Goal: Information Seeking & Learning: Learn about a topic

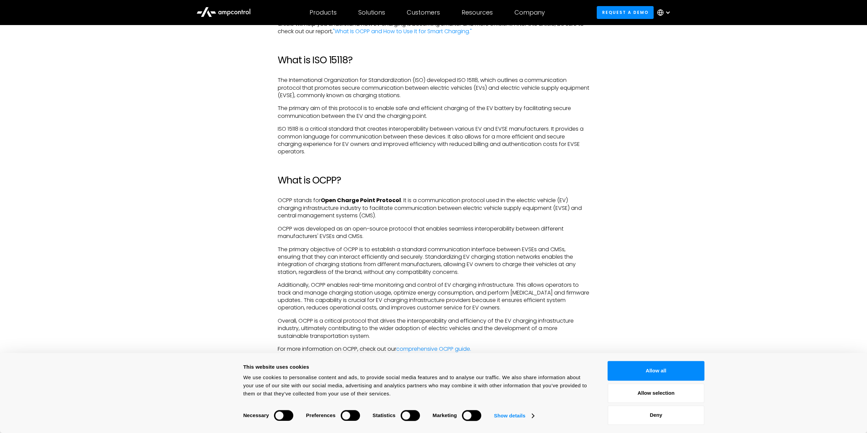
scroll to position [587, 0]
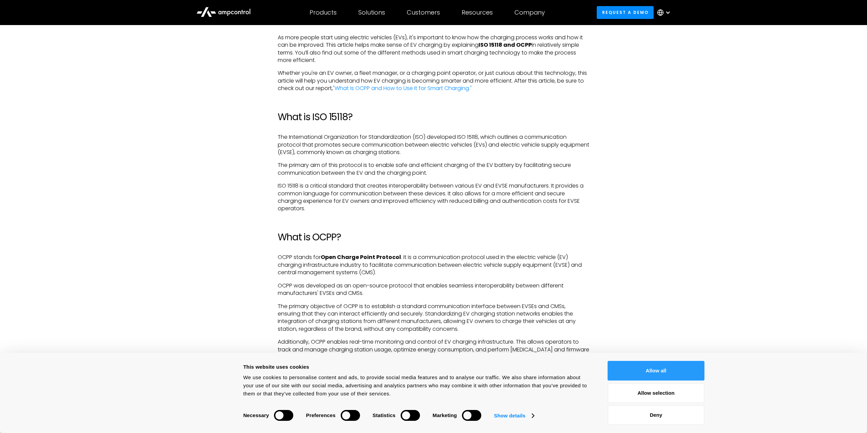
click at [648, 369] on button "Allow all" at bounding box center [656, 371] width 97 height 20
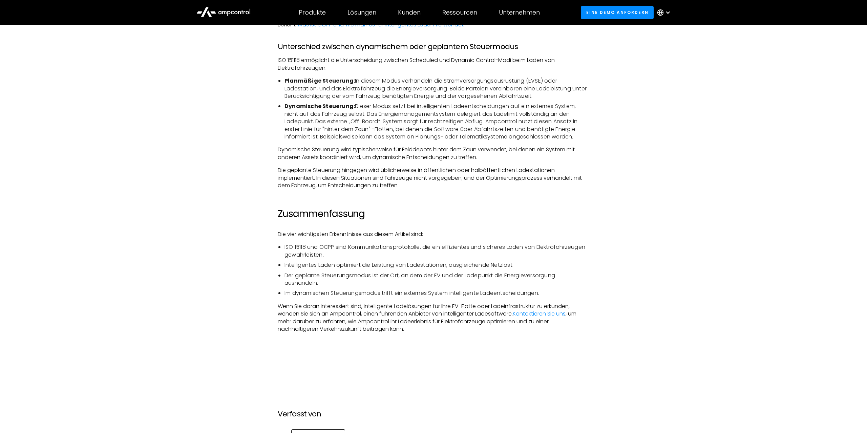
scroll to position [1163, 0]
drag, startPoint x: 491, startPoint y: 81, endPoint x: 447, endPoint y: 89, distance: 44.8
click at [447, 89] on li "Planmäßige Steuerung: In diesem Modus verhandeln die Stromversorgungsausrüstung…" at bounding box center [437, 88] width 305 height 23
drag, startPoint x: 453, startPoint y: 89, endPoint x: 552, endPoint y: 99, distance: 100.0
click at [552, 99] on li "Planmäßige Steuerung: In diesem Modus verhandeln die Stromversorgungsausrüstung…" at bounding box center [437, 88] width 305 height 23
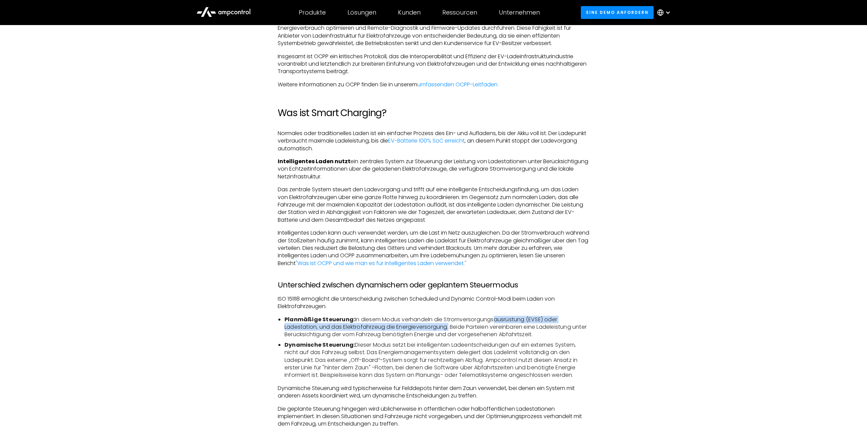
scroll to position [921, 0]
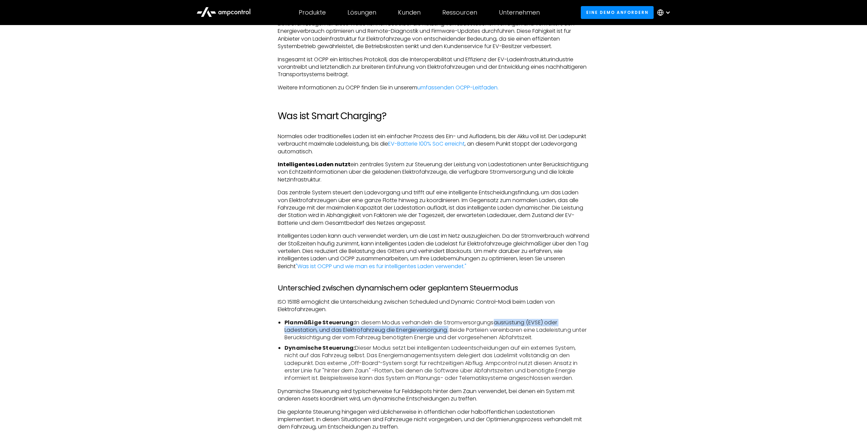
drag, startPoint x: 558, startPoint y: 134, endPoint x: 353, endPoint y: 154, distance: 206.2
click at [353, 154] on p "Normales oder traditionelles Laden ist ein einfacher Prozess des Ein- und Aufla…" at bounding box center [434, 144] width 312 height 23
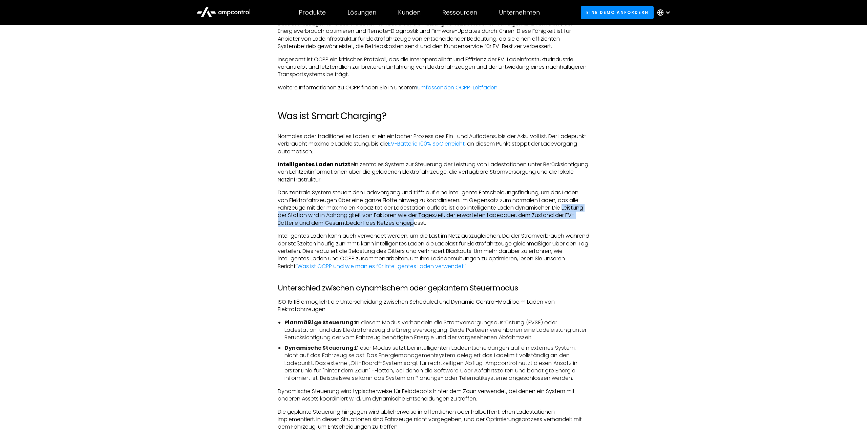
drag, startPoint x: 568, startPoint y: 209, endPoint x: 417, endPoint y: 224, distance: 151.5
click at [417, 224] on p "Das zentrale System steuert den Ladevorgang und trifft auf eine intelligente En…" at bounding box center [434, 208] width 312 height 38
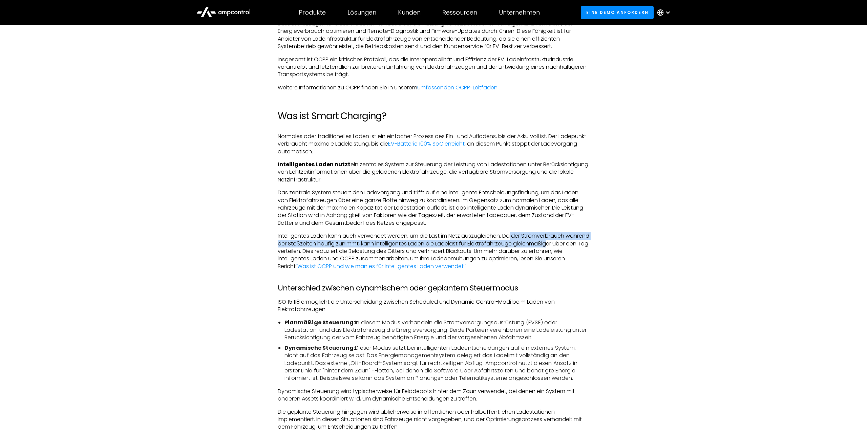
drag, startPoint x: 514, startPoint y: 237, endPoint x: 574, endPoint y: 242, distance: 60.5
click at [574, 242] on p "Intelligentes Laden kann auch verwendet werden, um die Last im Netz auszugleich…" at bounding box center [434, 251] width 312 height 38
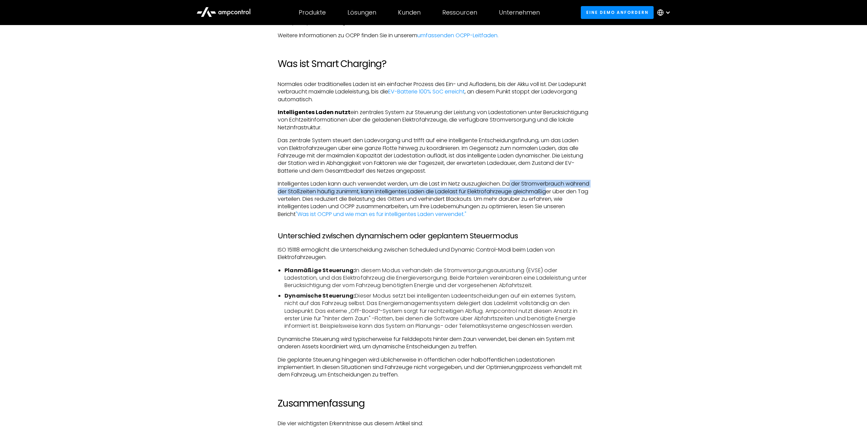
scroll to position [990, 0]
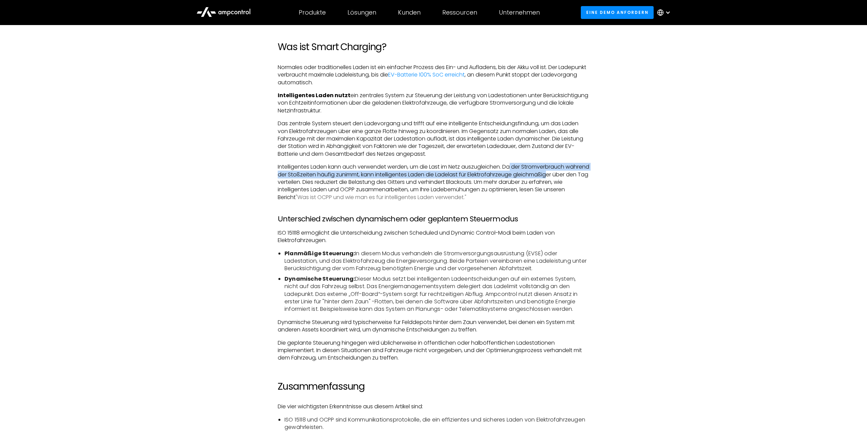
click at [387, 197] on link ""Was ist OCPP und wie man es für intelligentes Laden verwendet."" at bounding box center [381, 197] width 171 height 8
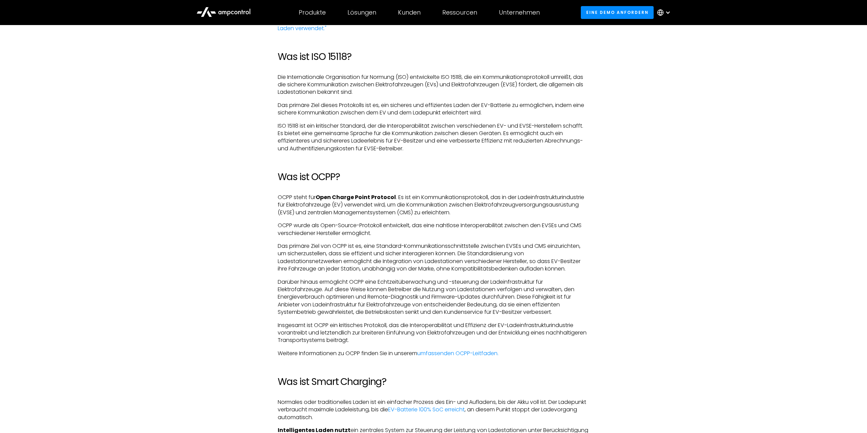
scroll to position [645, 0]
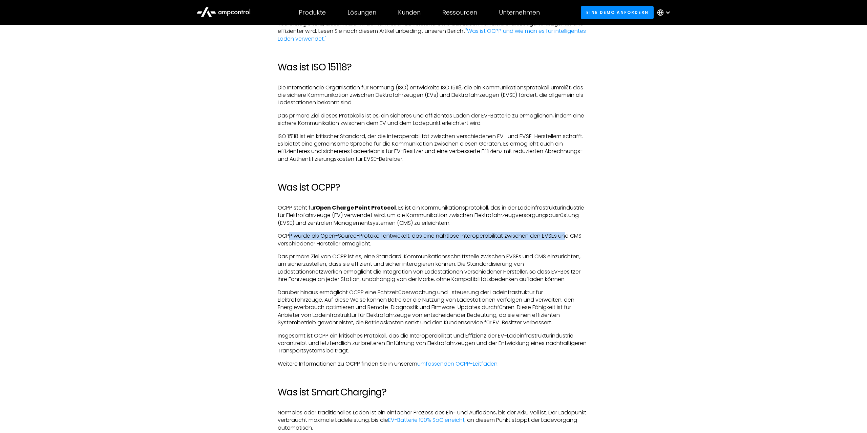
drag, startPoint x: 290, startPoint y: 239, endPoint x: 569, endPoint y: 238, distance: 279.1
click at [569, 238] on p "OCPP wurde als Open-Source-Protokoll entwickelt, das eine nahtlose Interoperabi…" at bounding box center [434, 239] width 312 height 15
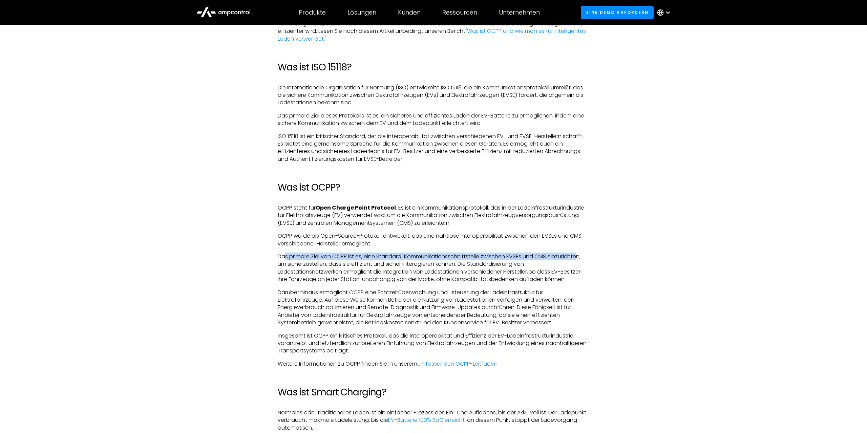
drag, startPoint x: 286, startPoint y: 258, endPoint x: 581, endPoint y: 259, distance: 295.0
click at [581, 259] on p "Das primäre Ziel von OCPP ist es, eine Standard-Kommunikationsschnittstelle zwi…" at bounding box center [434, 268] width 312 height 30
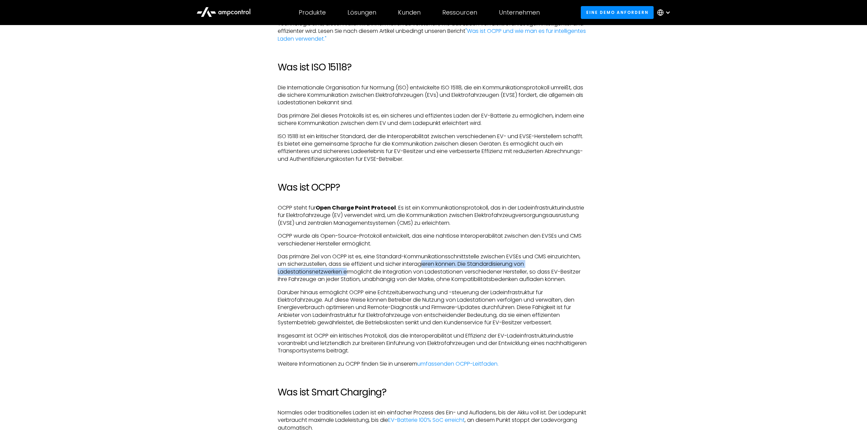
drag, startPoint x: 347, startPoint y: 269, endPoint x: 423, endPoint y: 268, distance: 76.6
click at [423, 268] on p "Das primäre Ziel von OCPP ist es, eine Standard-Kommunikationsschnittstelle zwi…" at bounding box center [434, 268] width 312 height 30
click at [386, 268] on p "Das primäre Ziel von OCPP ist es, eine Standard-Kommunikationsschnittstelle zwi…" at bounding box center [434, 268] width 312 height 30
drag, startPoint x: 531, startPoint y: 277, endPoint x: 574, endPoint y: 280, distance: 42.7
click at [574, 280] on p "Das primäre Ziel von OCPP ist es, eine Standard-Kommunikationsschnittstelle zwi…" at bounding box center [434, 268] width 312 height 30
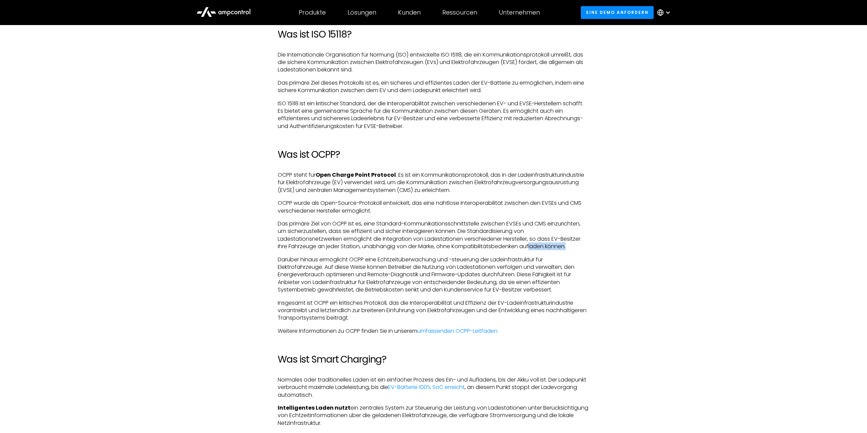
scroll to position [679, 0]
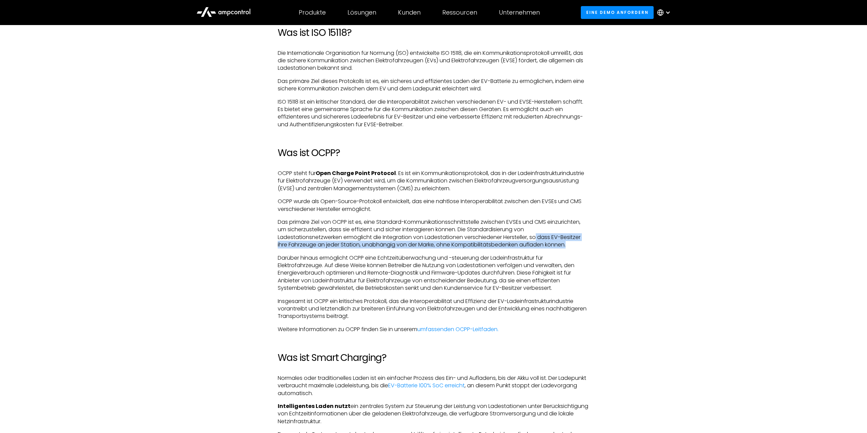
drag, startPoint x: 538, startPoint y: 239, endPoint x: 577, endPoint y: 247, distance: 39.6
click at [577, 247] on p "Das primäre Ziel von OCPP ist es, eine Standard-Kommunikationsschnittstelle zwi…" at bounding box center [434, 233] width 312 height 30
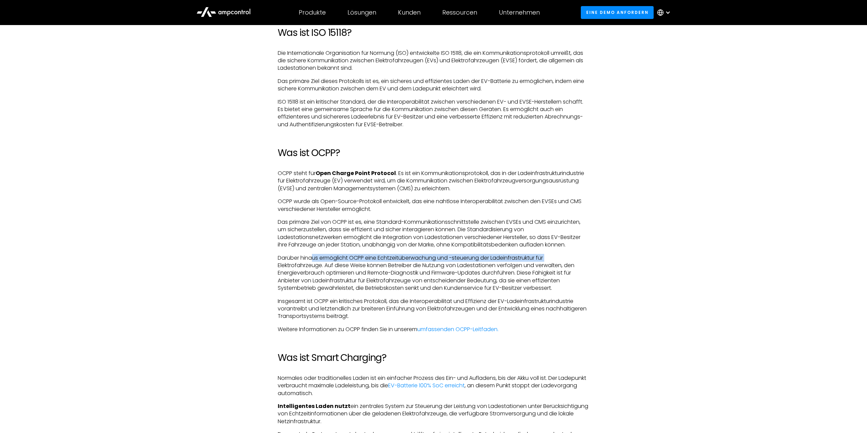
drag, startPoint x: 315, startPoint y: 257, endPoint x: 559, endPoint y: 258, distance: 243.5
click at [559, 258] on p "Darüber hinaus ermöglicht OCPP eine Echtzeitüberwachung und -steuerung der Lade…" at bounding box center [434, 273] width 312 height 38
drag, startPoint x: 544, startPoint y: 273, endPoint x: 555, endPoint y: 273, distance: 11.2
click at [555, 273] on p "Darüber hinaus ermöglicht OCPP eine Echtzeitüberwachung und -steuerung der Lade…" at bounding box center [434, 273] width 312 height 38
drag, startPoint x: 367, startPoint y: 274, endPoint x: 516, endPoint y: 272, distance: 149.7
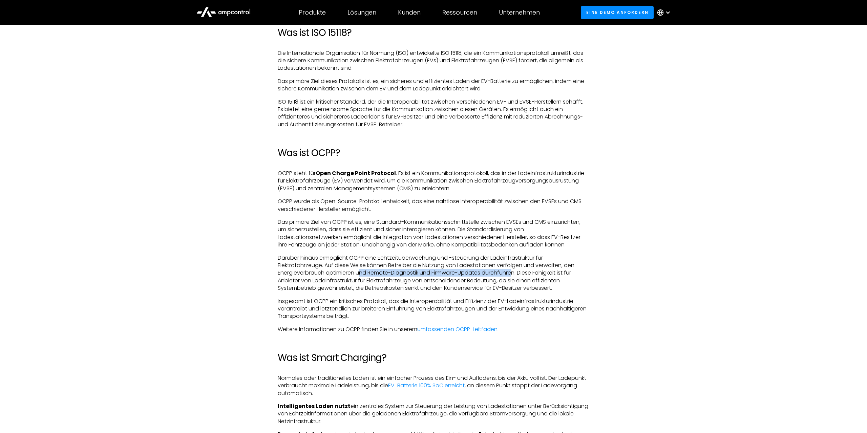
click at [516, 272] on p "Darüber hinaus ermöglicht OCPP eine Echtzeitüberwachung und -steuerung der Lade…" at bounding box center [434, 273] width 312 height 38
drag, startPoint x: 518, startPoint y: 269, endPoint x: 580, endPoint y: 274, distance: 62.5
click at [580, 274] on p "Darüber hinaus ermöglicht OCPP eine Echtzeitüberwachung und -steuerung der Lade…" at bounding box center [434, 273] width 312 height 38
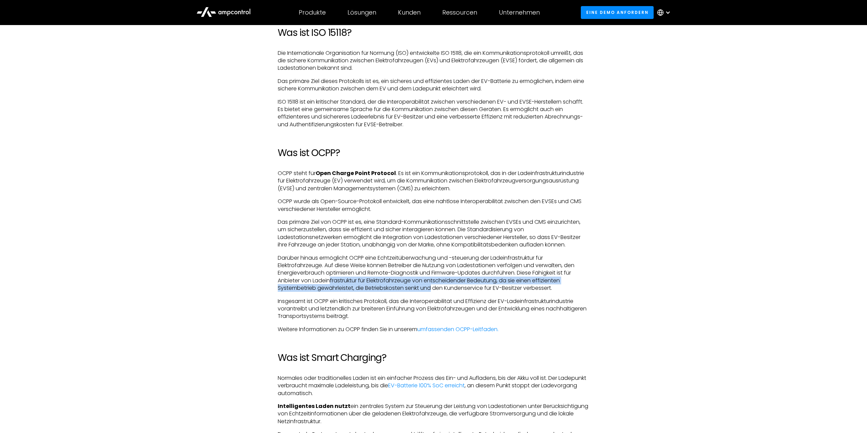
drag, startPoint x: 330, startPoint y: 284, endPoint x: 437, endPoint y: 290, distance: 106.9
click at [437, 290] on p "Darüber hinaus ermöglicht OCPP eine Echtzeitüberwachung und -steuerung der Lade…" at bounding box center [434, 273] width 312 height 38
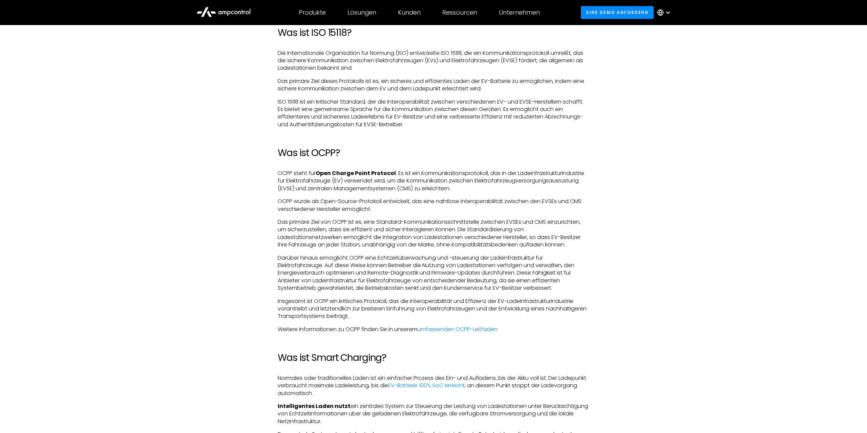
click at [437, 290] on p "Darüber hinaus ermöglicht OCPP eine Echtzeitüberwachung und -steuerung der Lade…" at bounding box center [434, 273] width 312 height 38
drag, startPoint x: 470, startPoint y: 288, endPoint x: 562, endPoint y: 288, distance: 92.1
click at [562, 288] on p "Darüber hinaus ermöglicht OCPP eine Echtzeitüberwachung und -steuerung der Lade…" at bounding box center [434, 273] width 312 height 38
click at [336, 302] on p "Insgesamt ist OCPP ein kritisches Protokoll, das die Interoperabilität und Effi…" at bounding box center [434, 309] width 312 height 23
click at [478, 327] on link "umfassenden OCPP-Leitfaden." at bounding box center [457, 330] width 81 height 8
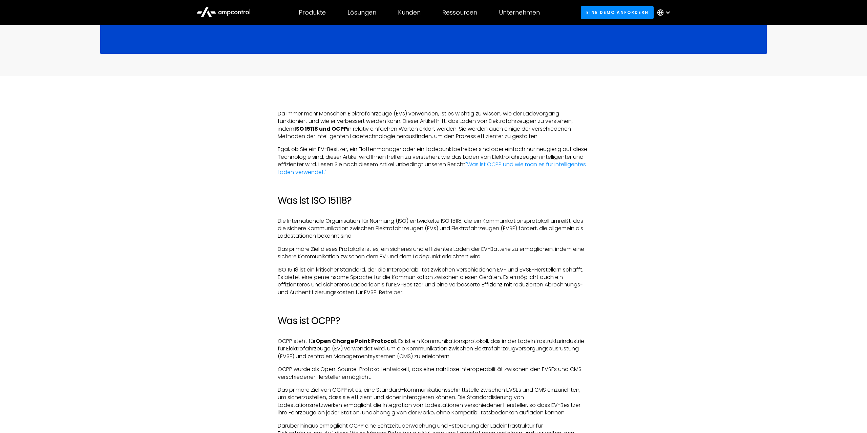
scroll to position [506, 0]
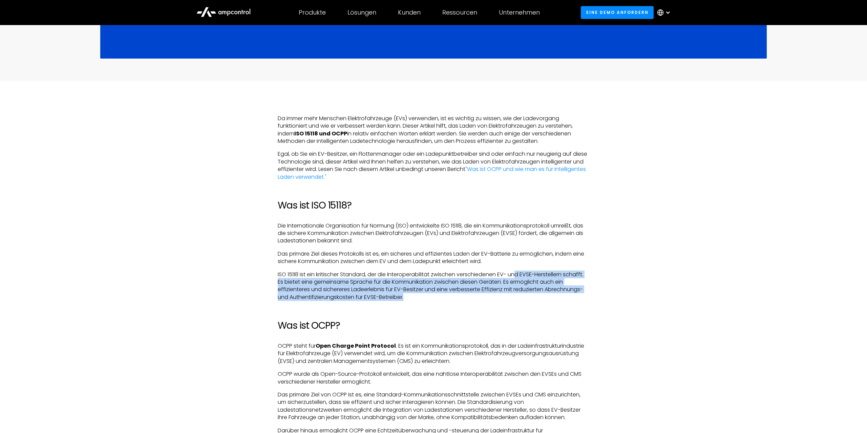
drag, startPoint x: 521, startPoint y: 276, endPoint x: 430, endPoint y: 301, distance: 94.4
click at [430, 301] on p "ISO 15118 ist ein kritischer Standard, der die Interoperabilität zwischen versc…" at bounding box center [434, 286] width 312 height 30
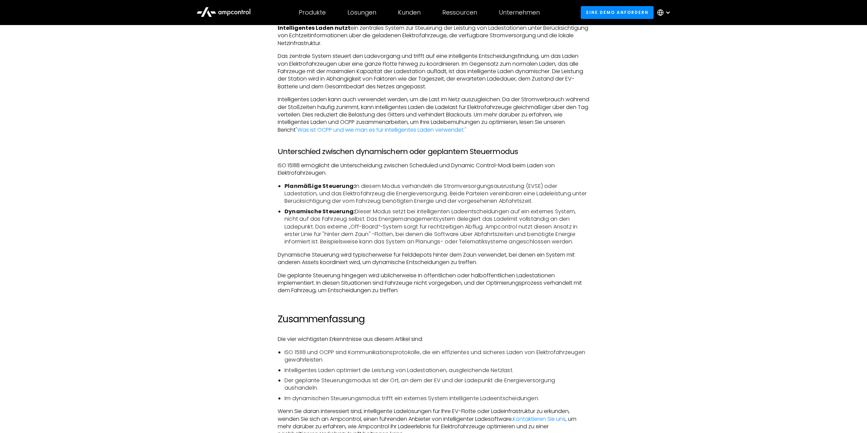
scroll to position [1059, 0]
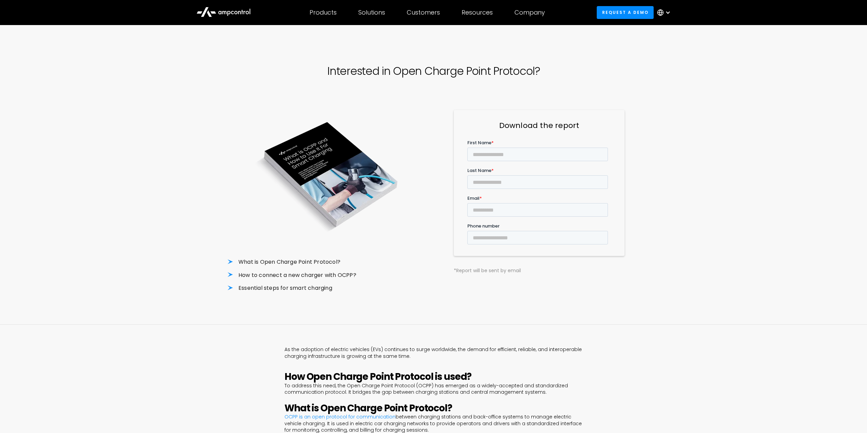
scroll to position [104, 0]
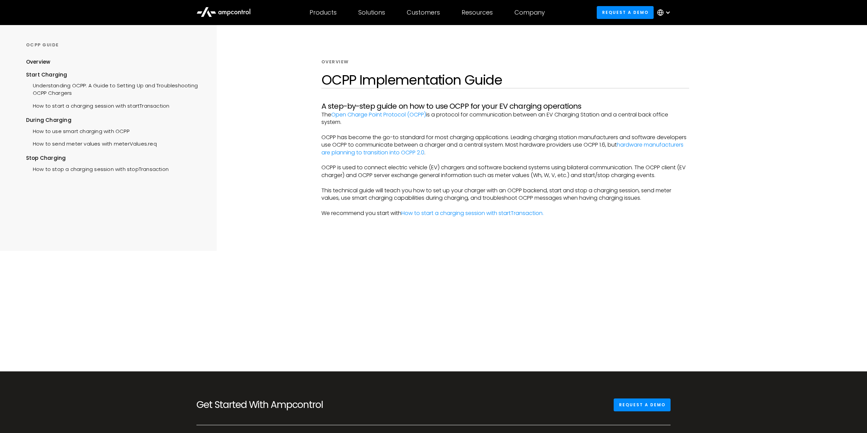
click at [564, 153] on p "OCPP has become the go-to standard for most charging applications. Leading char…" at bounding box center [505, 145] width 368 height 23
click at [376, 118] on link "Open Charge Point Protocol (OCPP)" at bounding box center [378, 115] width 95 height 8
click at [545, 164] on p "OCPP is used to connect electric vehicle (EV) chargers and software backend sys…" at bounding box center [505, 171] width 368 height 15
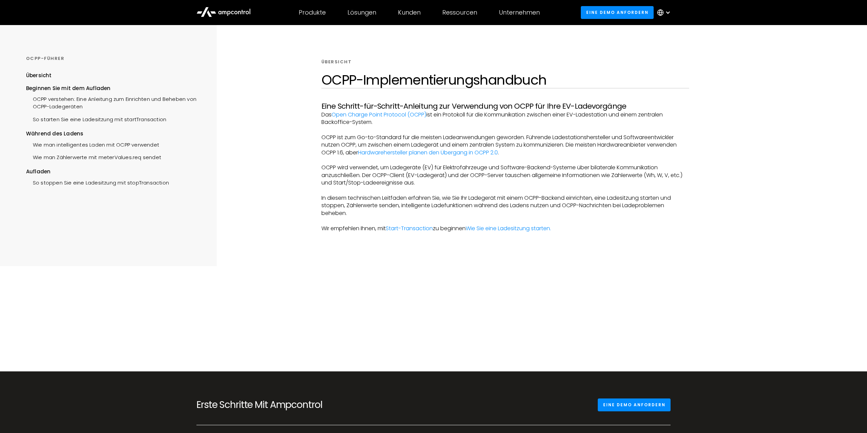
click at [664, 123] on p "Das Open Charge Point Protocol (OCPP) ist ein Protokoll für die Kommunikation z…" at bounding box center [505, 118] width 368 height 15
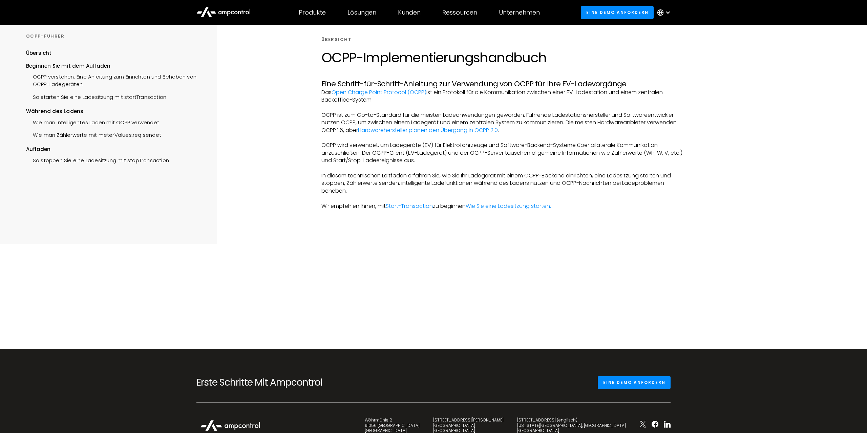
scroll to position [35, 0]
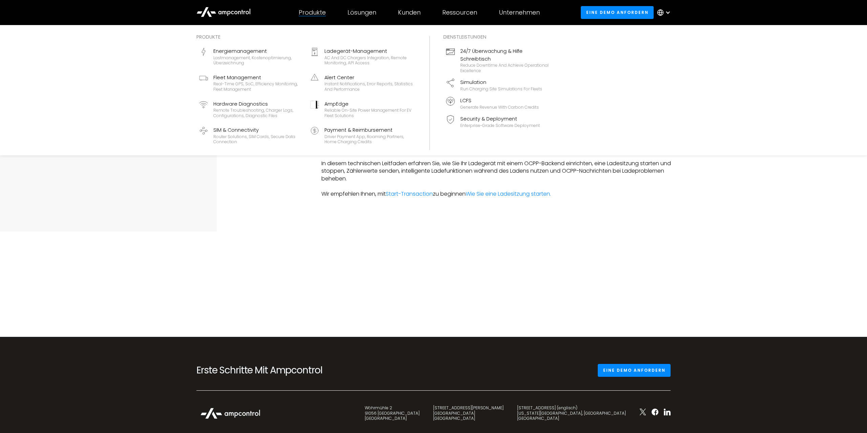
click at [301, 9] on div "Produkte" at bounding box center [312, 12] width 27 height 7
click at [244, 50] on div "Energiemanagement" at bounding box center [257, 50] width 89 height 7
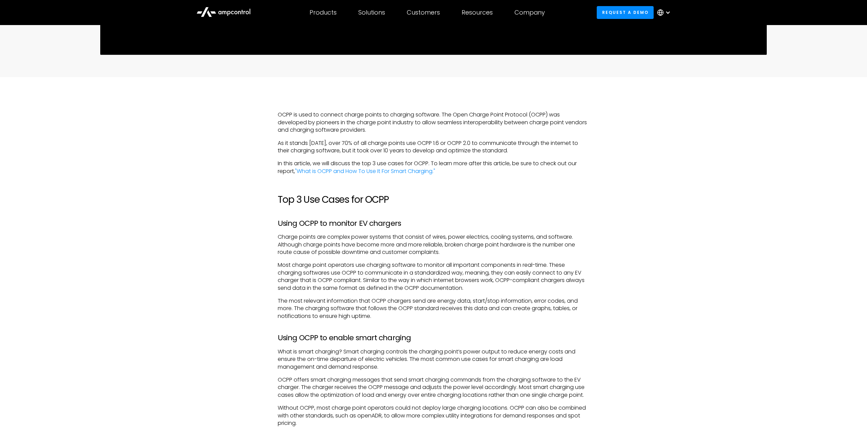
scroll to position [518, 0]
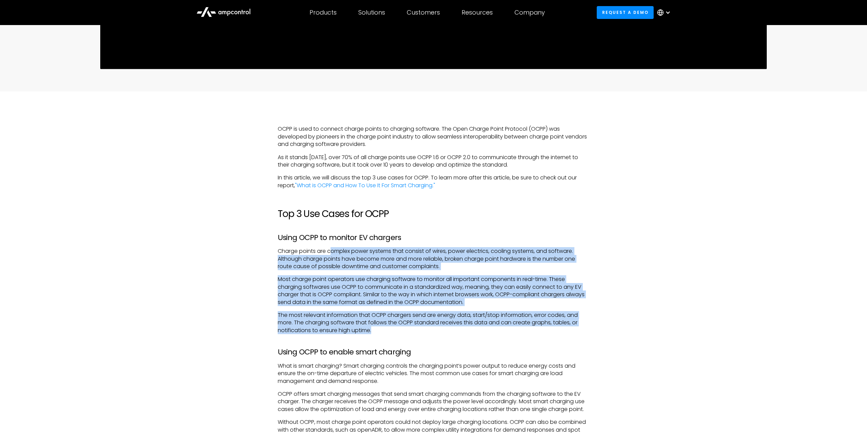
drag, startPoint x: 331, startPoint y: 255, endPoint x: 439, endPoint y: 334, distance: 134.1
click at [439, 334] on div "OCPP is used to connect charge points to charging software. The Open Charge Poi…" at bounding box center [434, 411] width 312 height 573
click at [372, 326] on p "The most relevant information that OCPP chargers send are energy data, start/st…" at bounding box center [434, 323] width 312 height 23
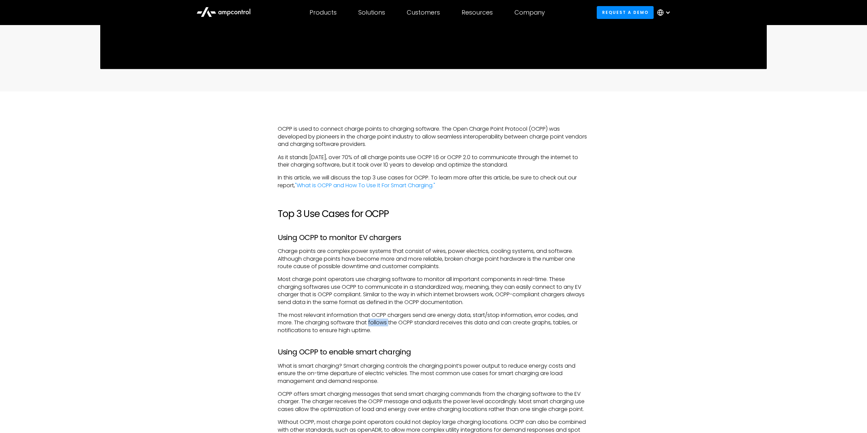
click at [372, 326] on p "The most relevant information that OCPP chargers send are energy data, start/st…" at bounding box center [434, 323] width 312 height 23
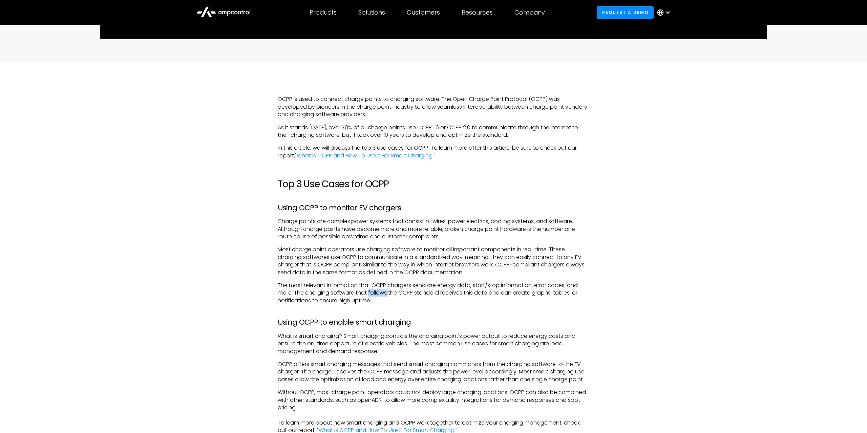
scroll to position [484, 0]
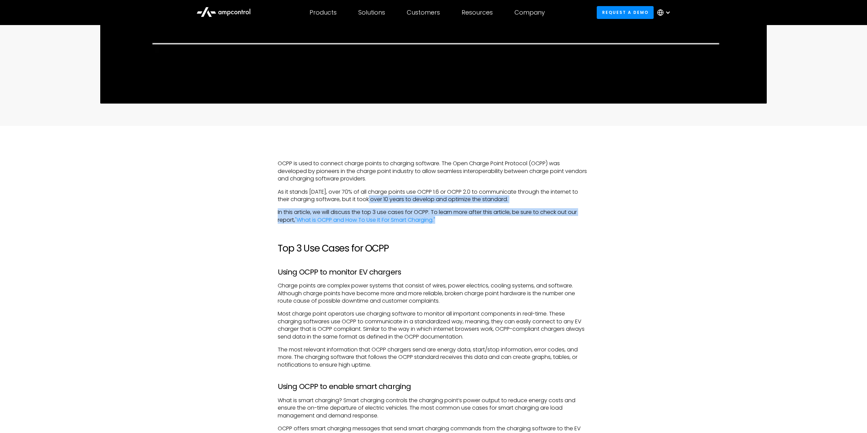
drag, startPoint x: 372, startPoint y: 203, endPoint x: 459, endPoint y: 220, distance: 88.0
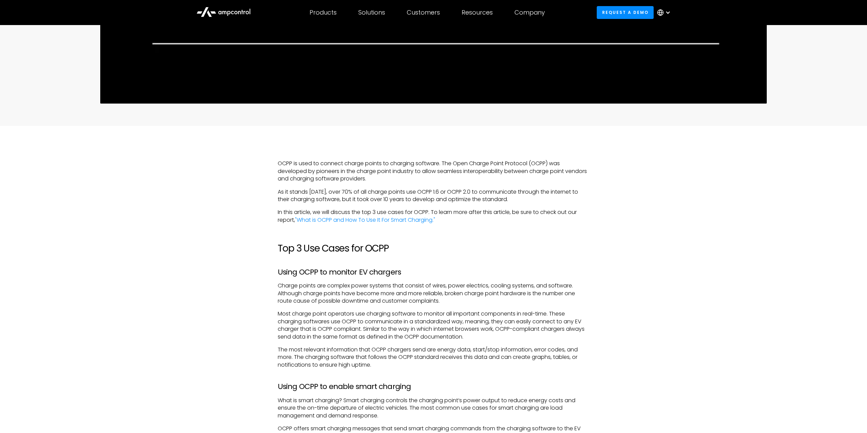
click at [410, 316] on p "Most charge point operators use charging software to monitor all important comp…" at bounding box center [434, 325] width 312 height 30
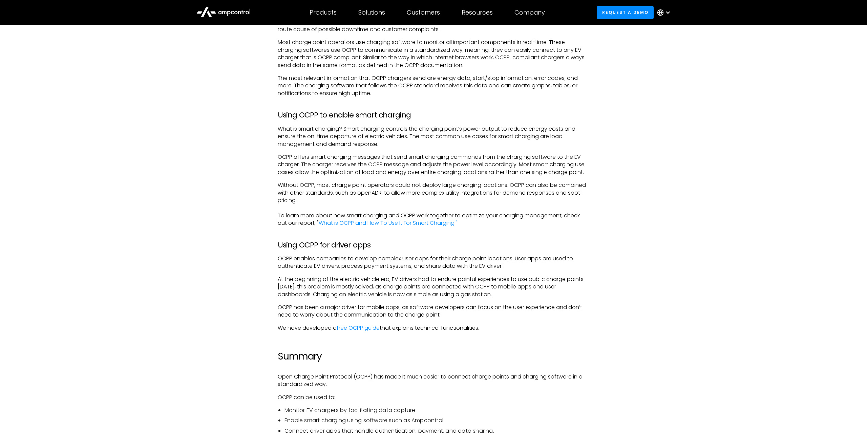
scroll to position [691, 0]
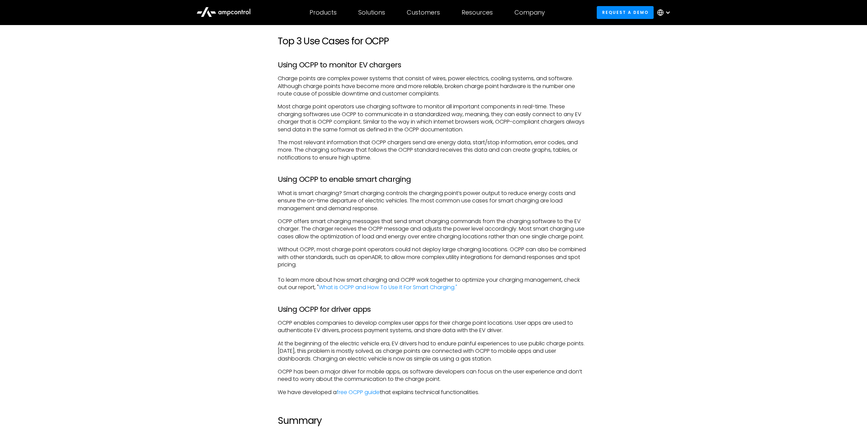
click at [638, 101] on div "OCPP is used to connect charge points to charging software. The Open Charge Poi…" at bounding box center [434, 246] width 488 height 586
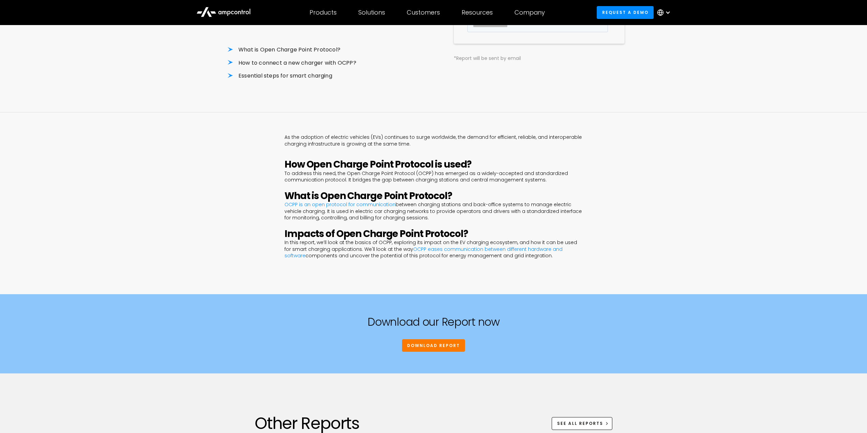
scroll to position [207, 0]
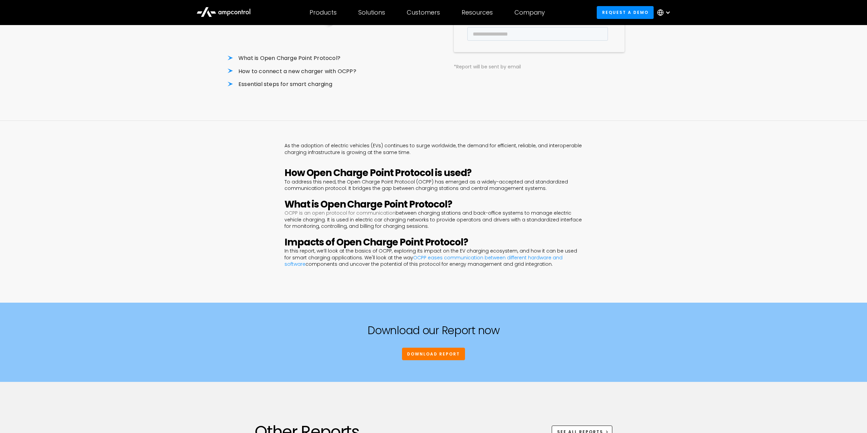
click at [376, 213] on link "OCPP is an open protocol for communication" at bounding box center [340, 213] width 111 height 7
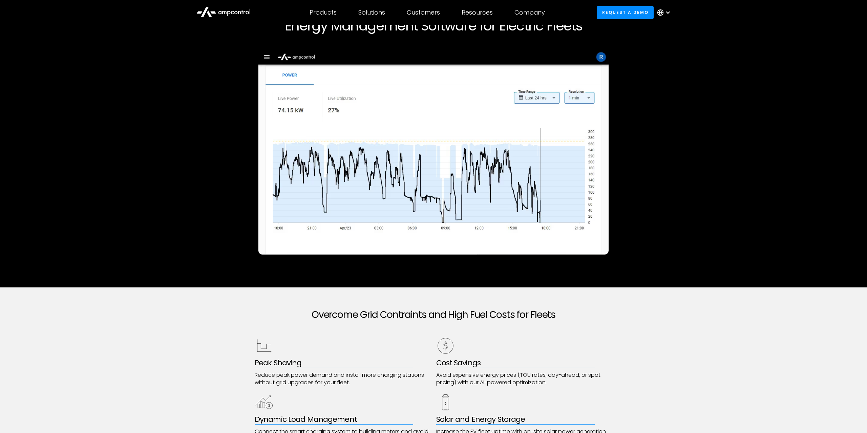
scroll to position [69, 0]
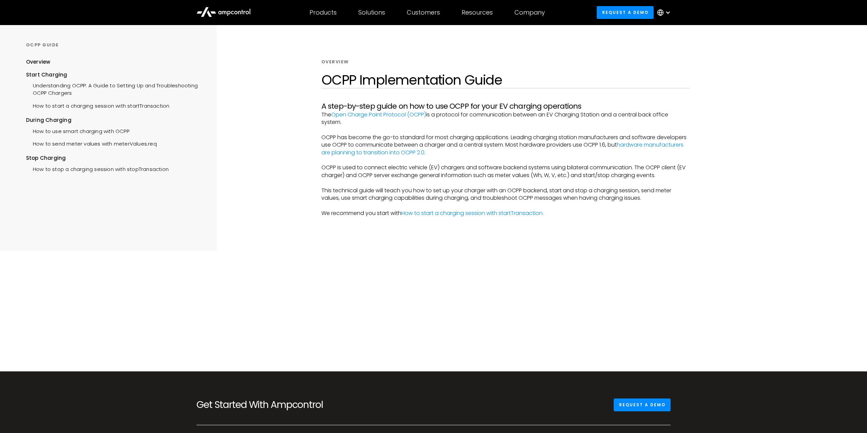
scroll to position [35, 0]
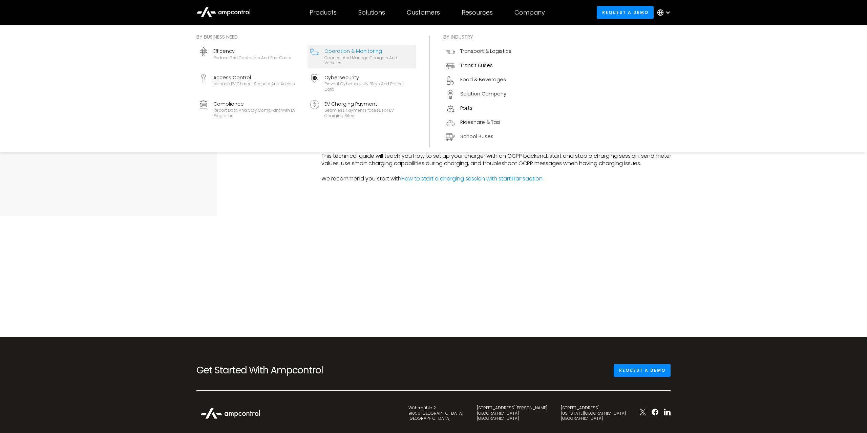
click at [348, 59] on div "Connect and manage chargers and vehicles" at bounding box center [368, 60] width 89 height 11
click at [341, 105] on div "EV Charging Payment" at bounding box center [368, 103] width 89 height 7
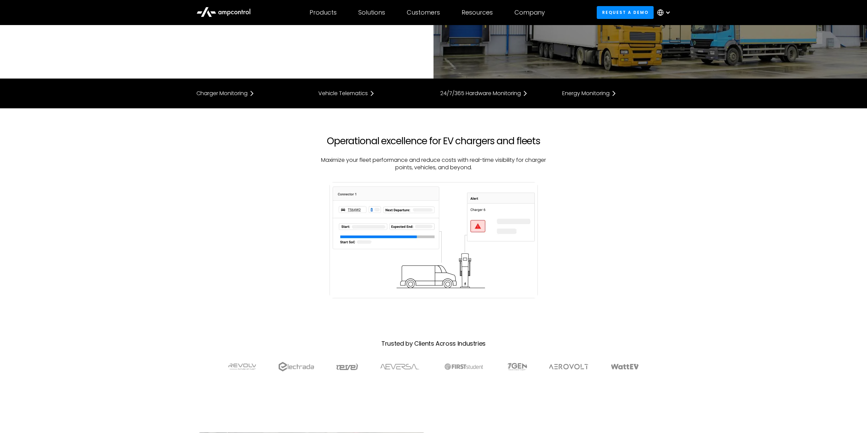
scroll to position [207, 0]
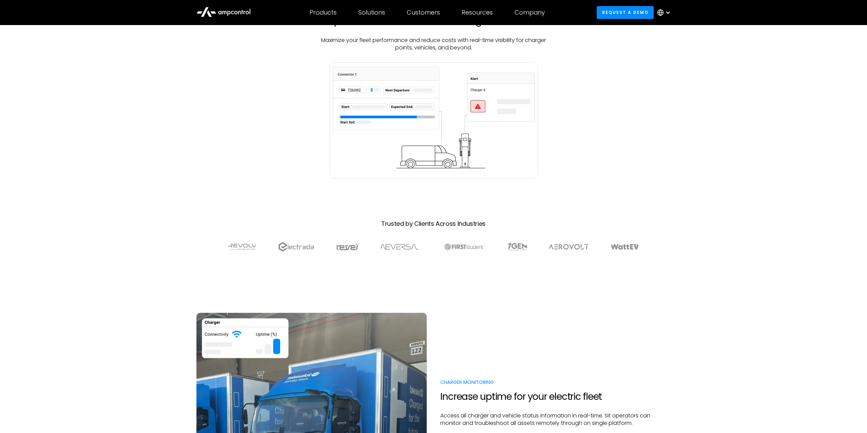
click at [396, 134] on img at bounding box center [434, 120] width 208 height 116
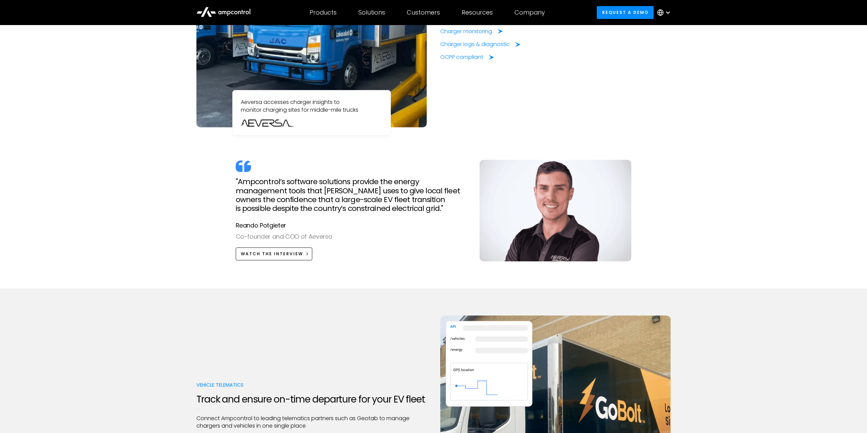
scroll to position [656, 0]
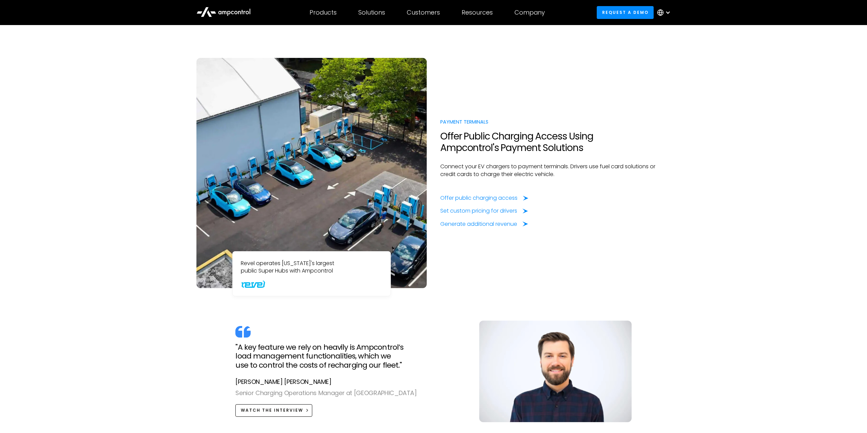
scroll to position [484, 0]
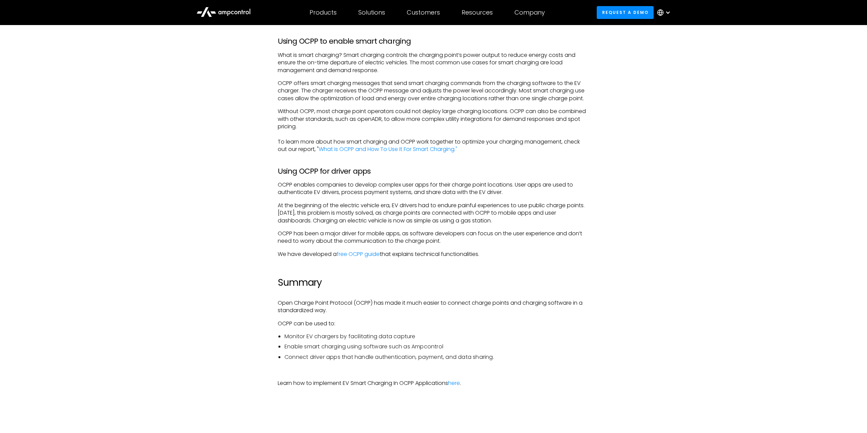
scroll to position [1036, 0]
